Goal: Find contact information: Find contact information

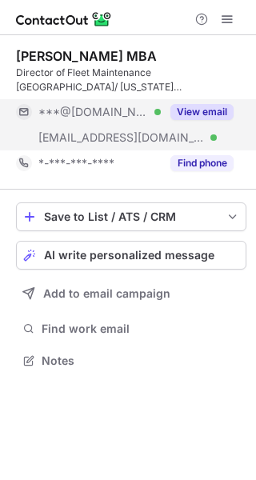
scroll to position [350, 256]
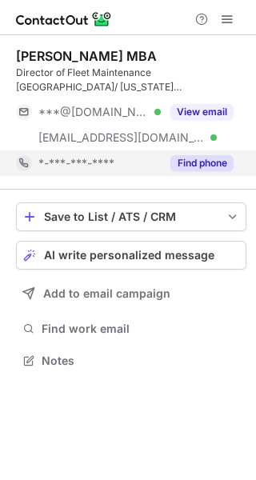
click at [190, 150] on div "Find phone" at bounding box center [197, 163] width 73 height 26
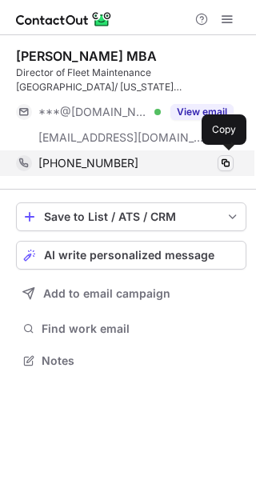
click at [219, 161] on span at bounding box center [225, 163] width 13 height 13
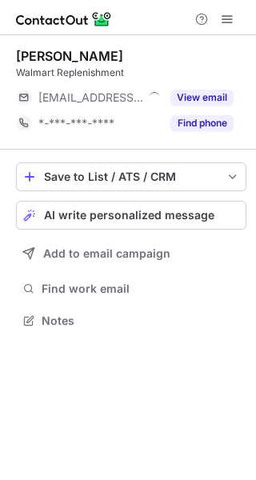
scroll to position [310, 256]
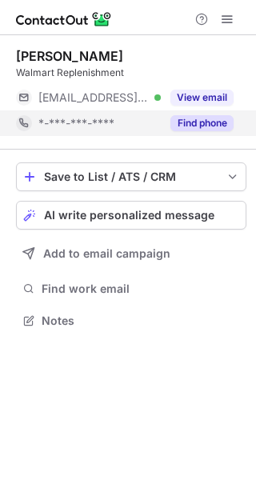
click at [189, 130] on button "Find phone" at bounding box center [201, 123] width 63 height 16
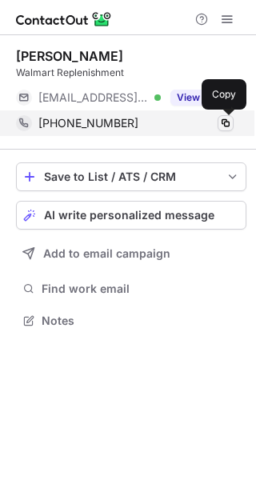
click at [224, 120] on span at bounding box center [225, 123] width 13 height 13
